Goal: Task Accomplishment & Management: Manage account settings

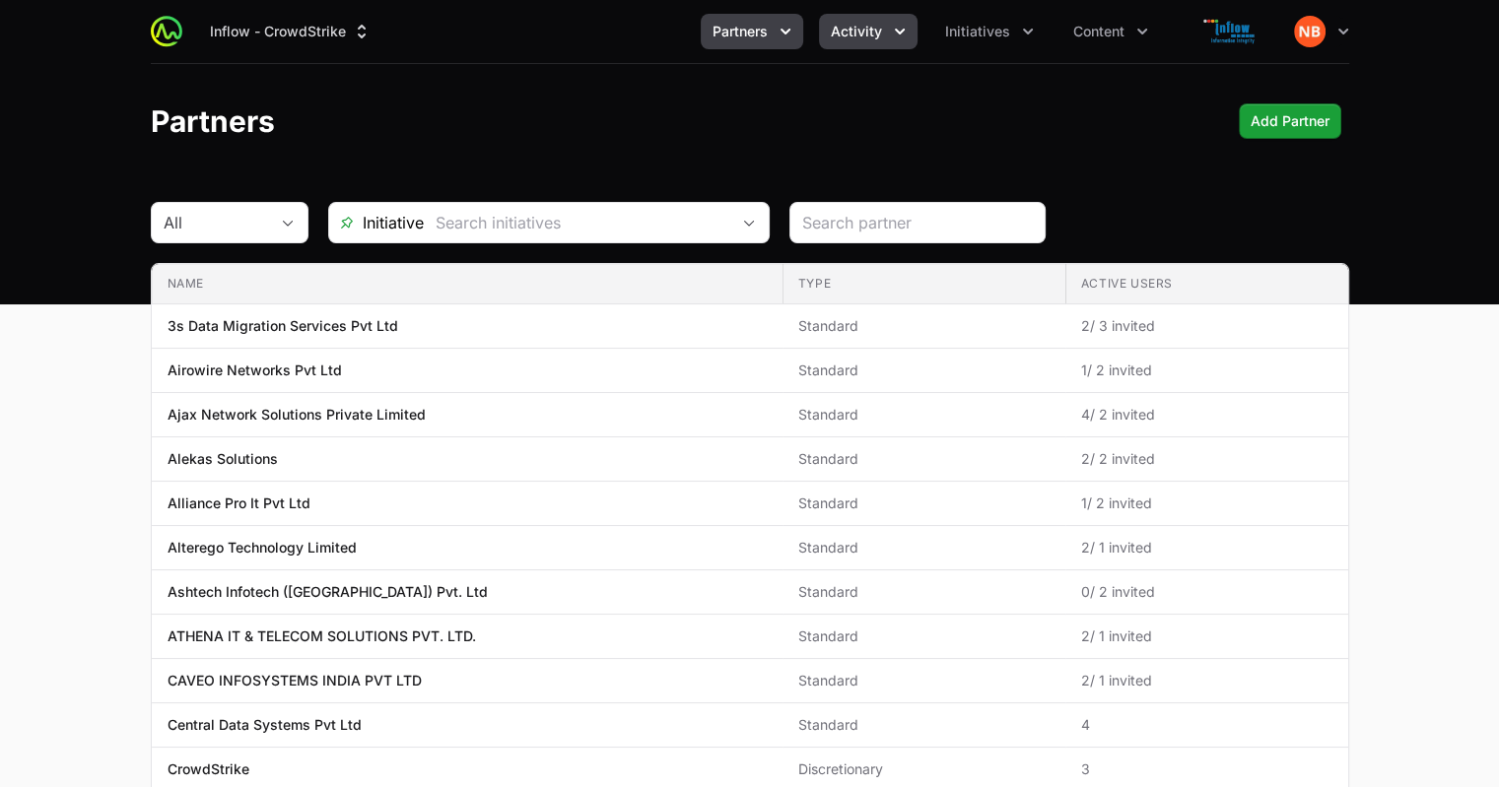
click at [900, 44] on button "Activity" at bounding box center [868, 31] width 99 height 35
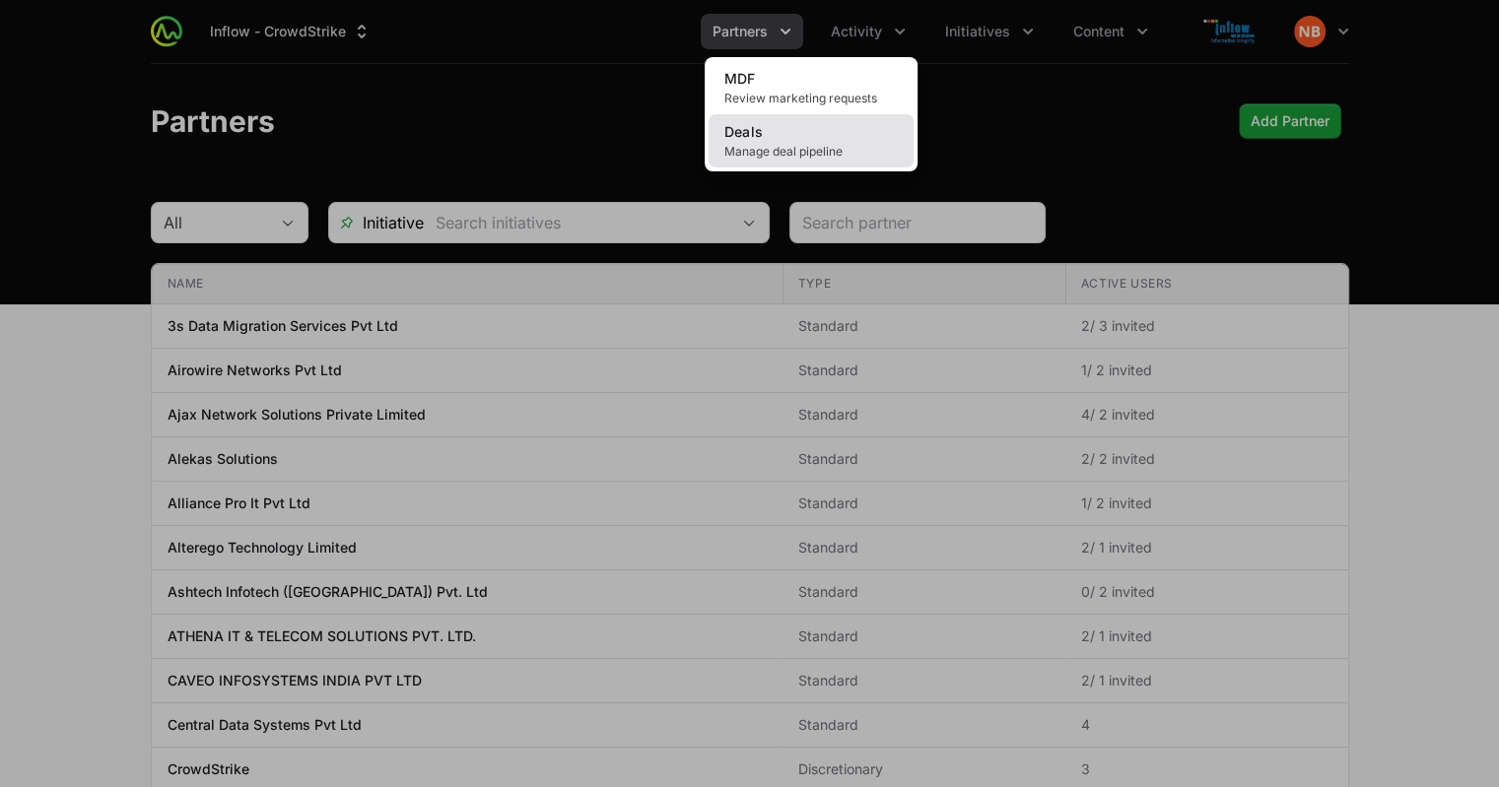
click at [834, 147] on span "Manage deal pipeline" at bounding box center [810, 152] width 173 height 16
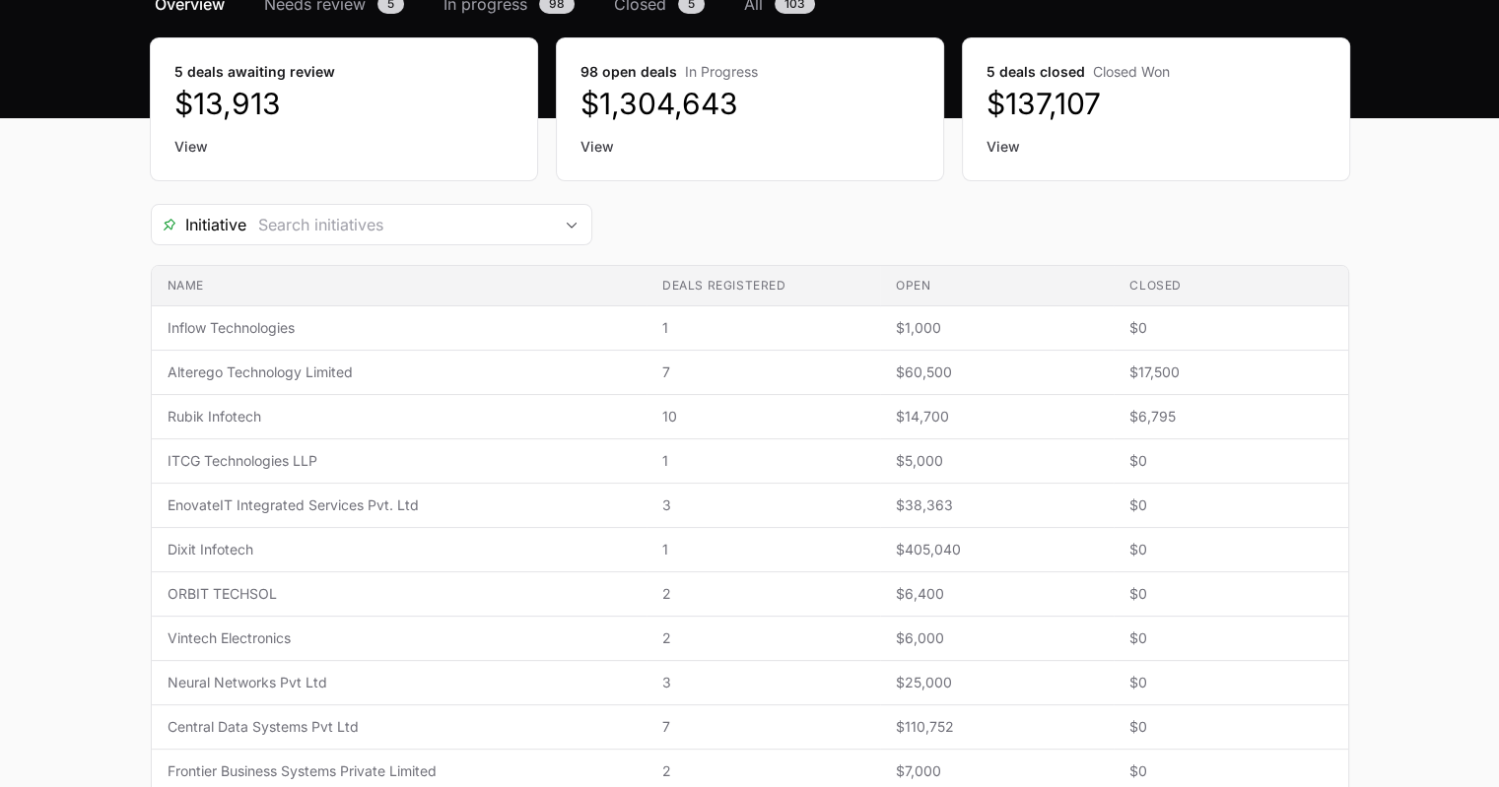
scroll to position [193, 0]
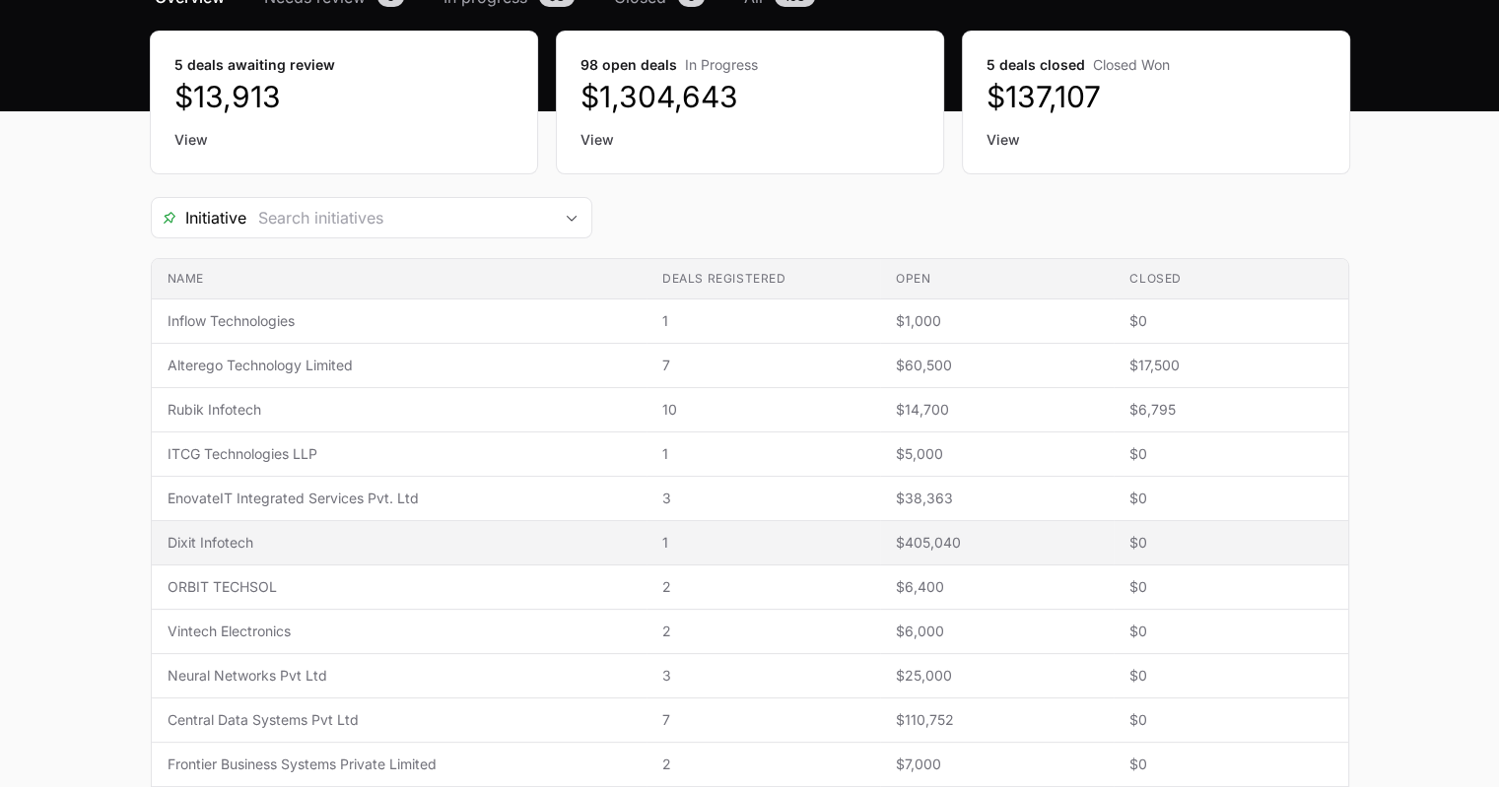
click at [229, 545] on span "Dixit Infotech" at bounding box center [399, 543] width 463 height 20
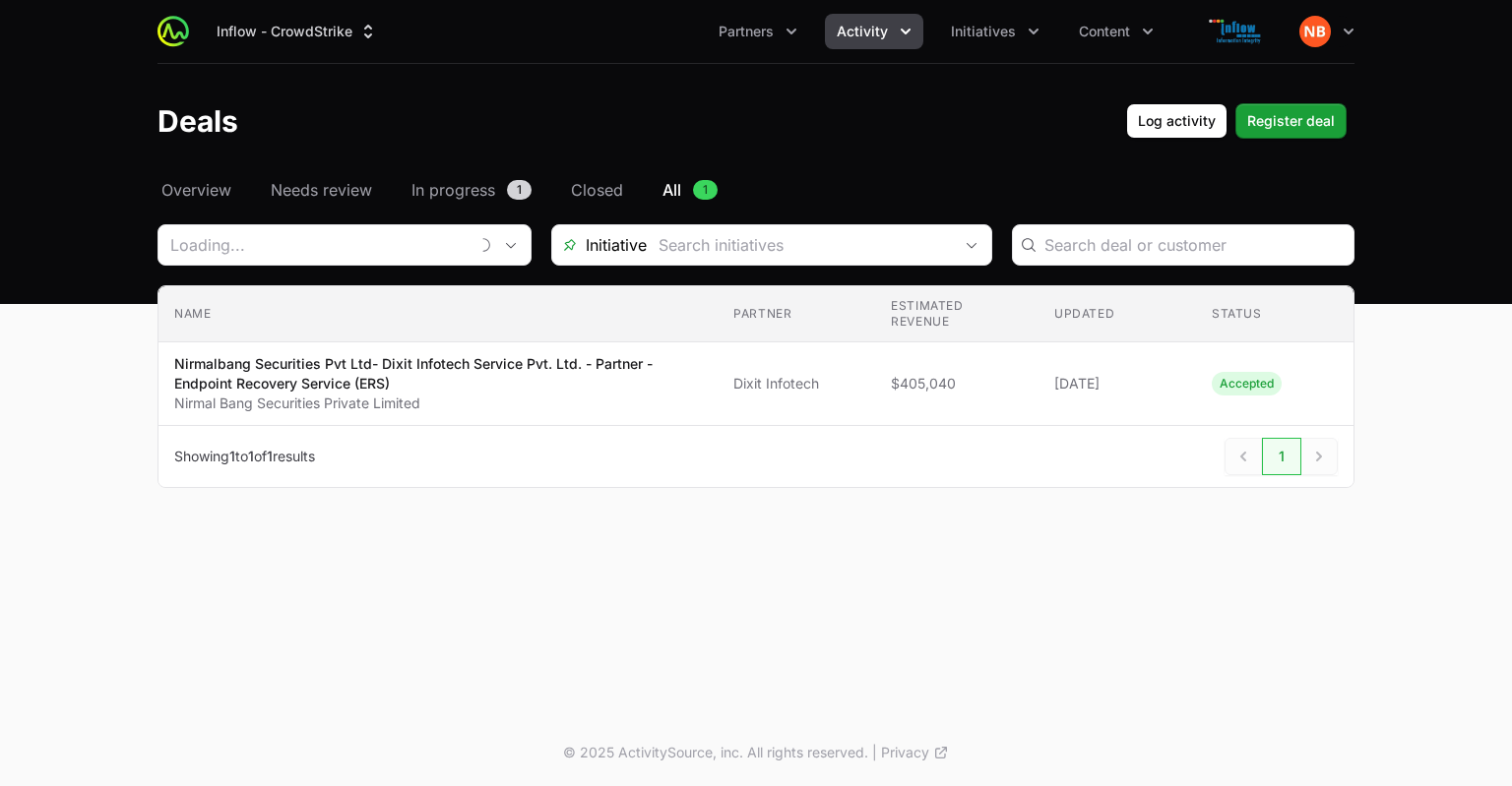
type input "Dixit Infotech"
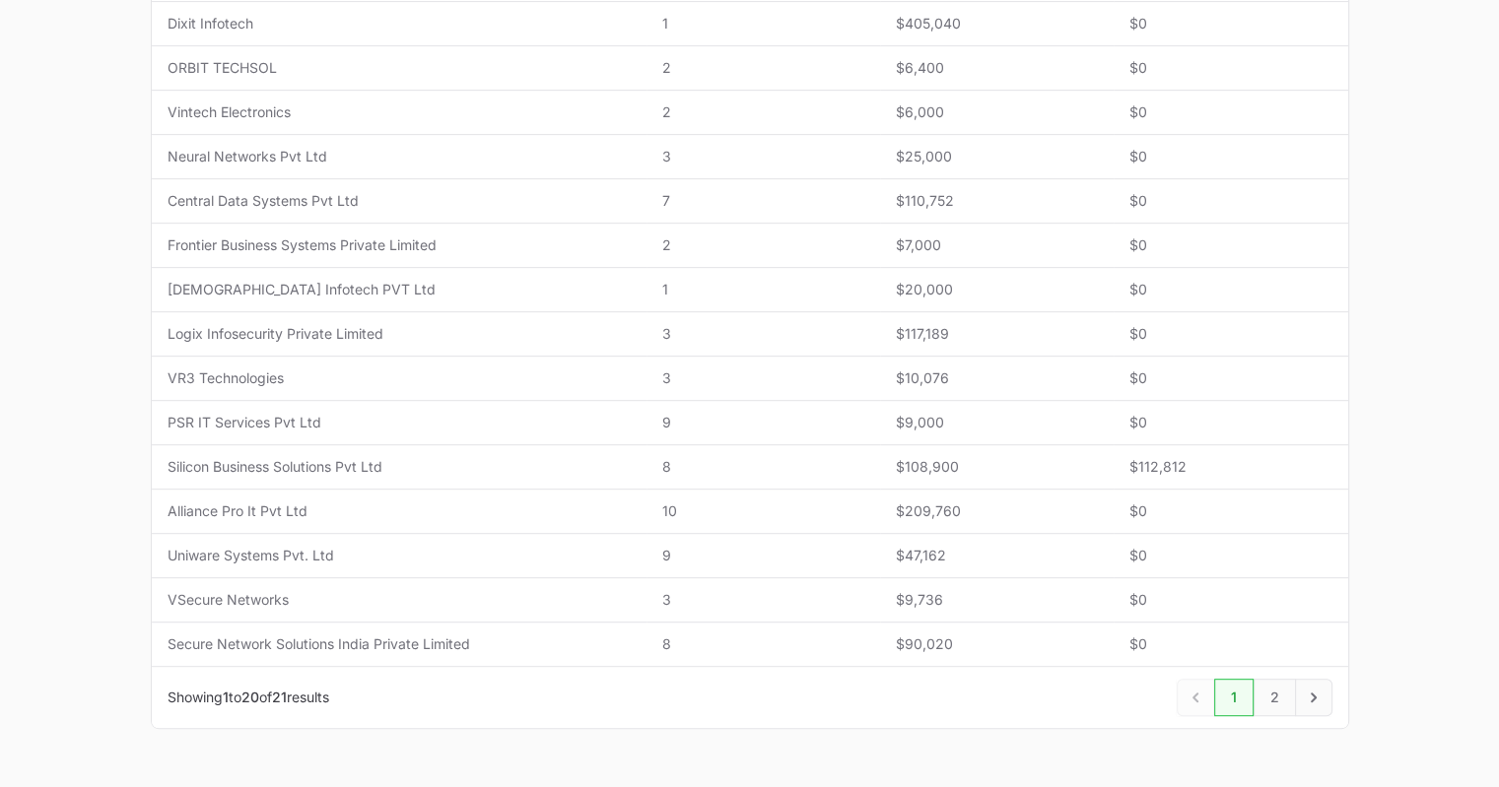
scroll to position [763, 0]
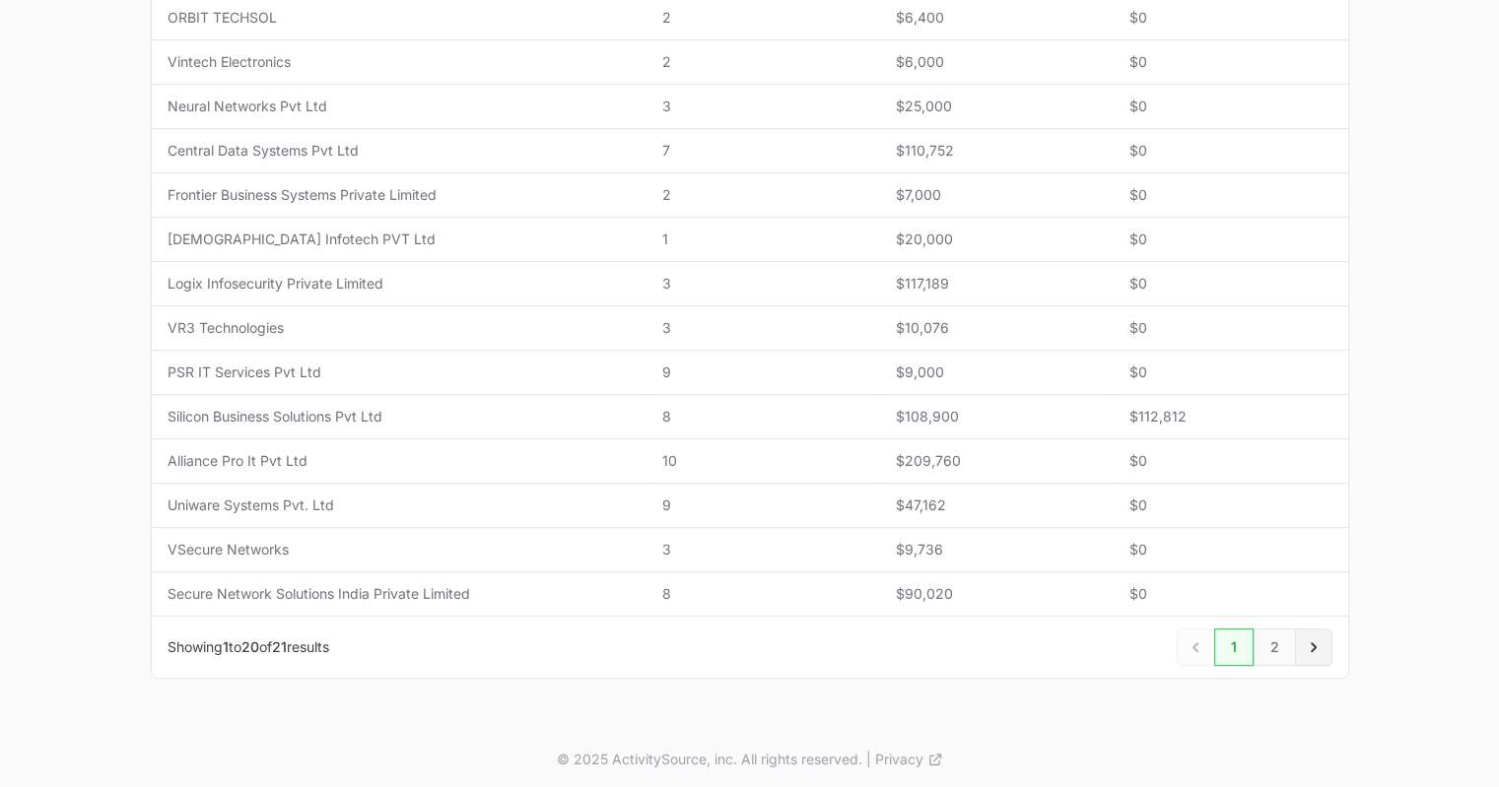
click at [1322, 645] on link "Next" at bounding box center [1313, 647] width 37 height 37
